Goal: Task Accomplishment & Management: Manage account settings

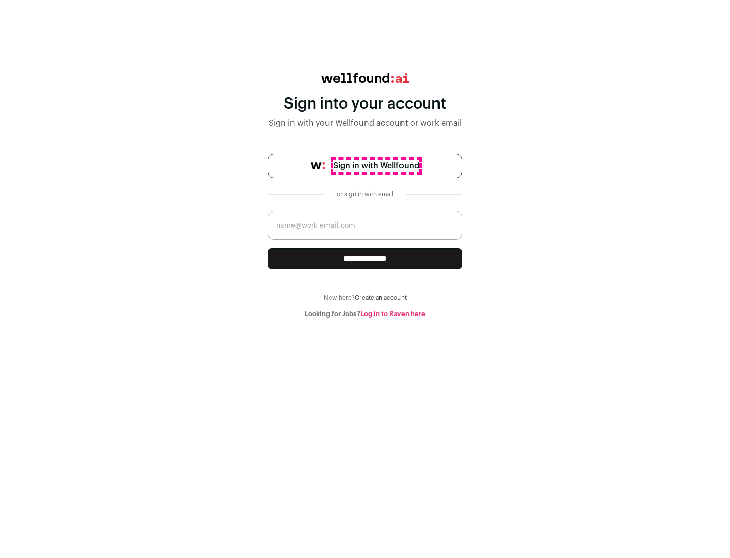
click at [376, 166] on span "Sign in with Wellfound" at bounding box center [376, 166] width 86 height 12
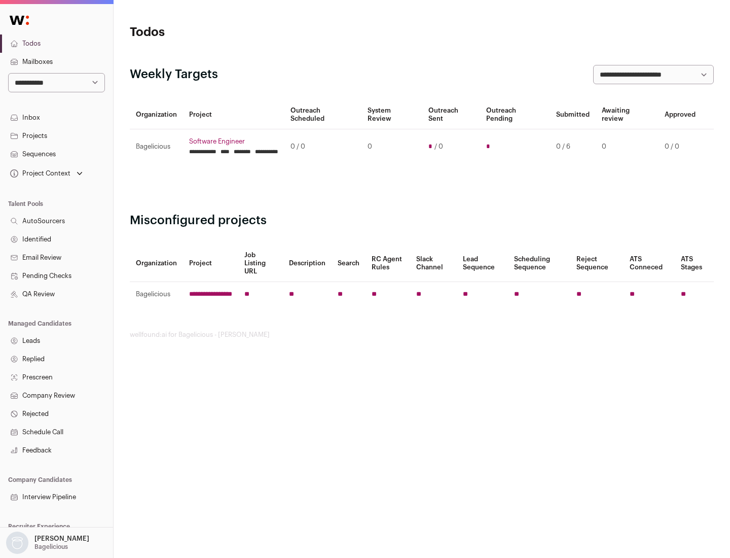
click at [56, 135] on link "Projects" at bounding box center [56, 136] width 113 height 18
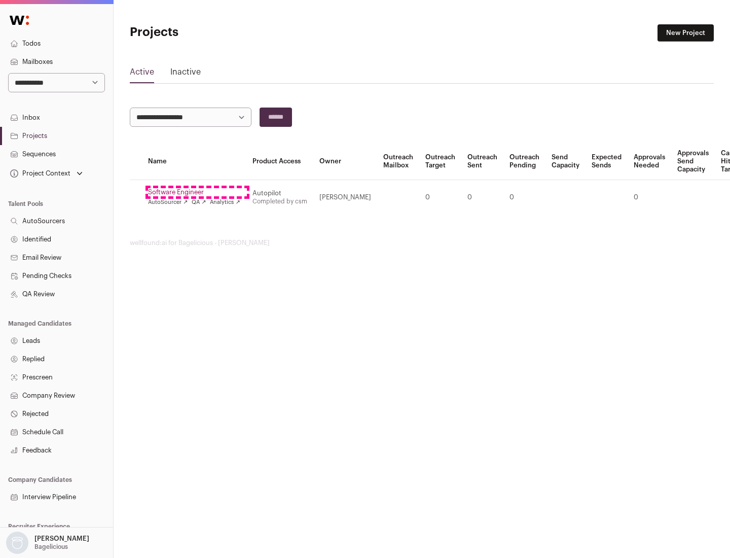
click at [197, 192] on link "Software Engineer" at bounding box center [194, 192] width 92 height 8
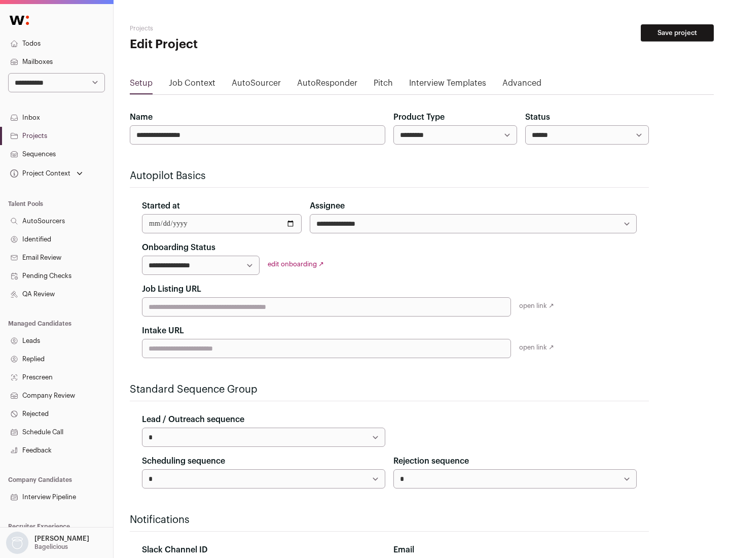
click at [677, 33] on button "Save project" at bounding box center [677, 32] width 73 height 17
